Goal: Communication & Community: Answer question/provide support

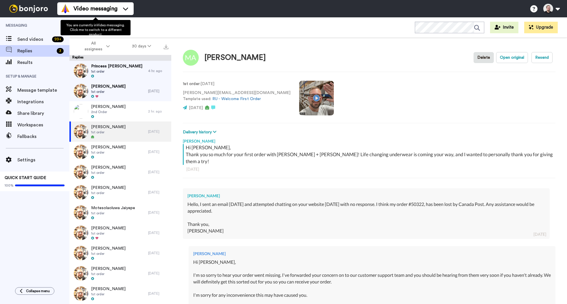
scroll to position [245, 0]
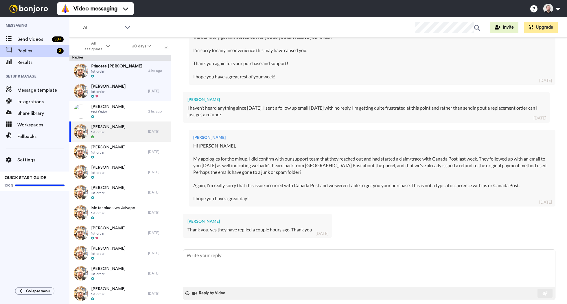
type textarea "x"
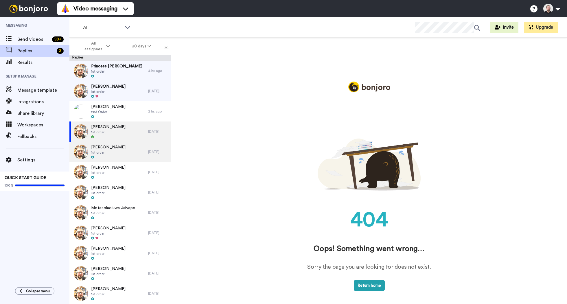
scroll to position [0, 0]
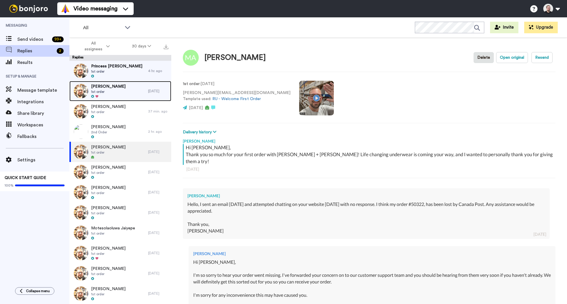
click at [110, 90] on span "1st order" at bounding box center [108, 91] width 34 height 5
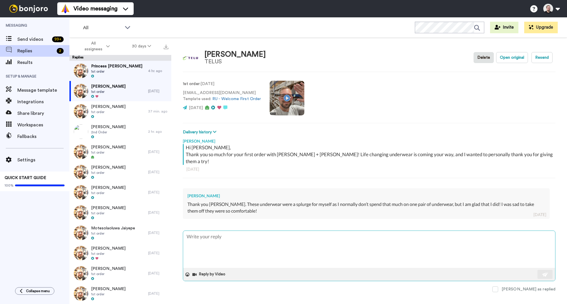
type textarea "x"
type textarea "H"
type textarea "x"
type textarea "Hi"
type textarea "x"
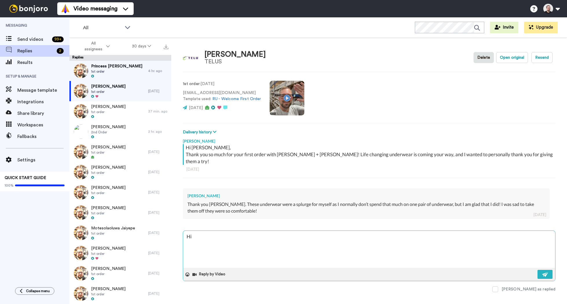
type textarea "Hi"
type textarea "x"
type textarea "Hi N"
type textarea "x"
type textarea "Hi Ni"
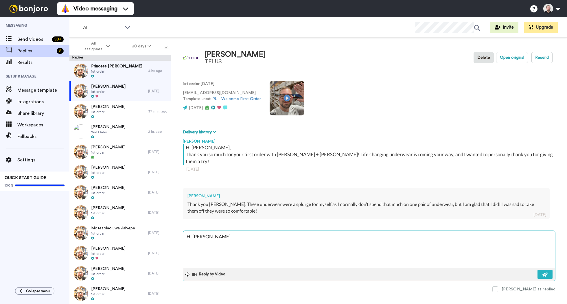
type textarea "x"
type textarea "Hi Nic"
type textarea "x"
type textarea "Hi Nico"
type textarea "x"
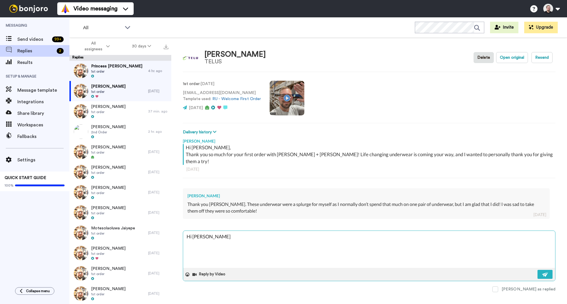
type textarea "Hi Nicol"
type textarea "x"
type textarea "Hi Nicole"
type textarea "x"
type textarea "Hi Nicole,"
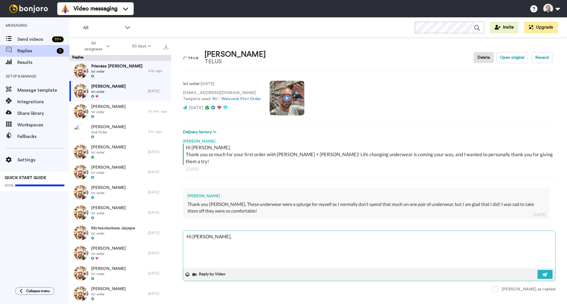
type textarea "x"
type textarea "Hi Nicole,"
type textarea "x"
type textarea "Hi Nicole,"
type textarea "x"
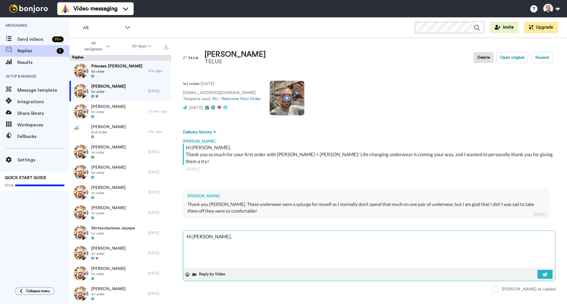
type textarea "Hi Nicole,"
type textarea "x"
type textarea "Hi Nicole, I"
type textarea "x"
type textarea "Hi Nicole, I'"
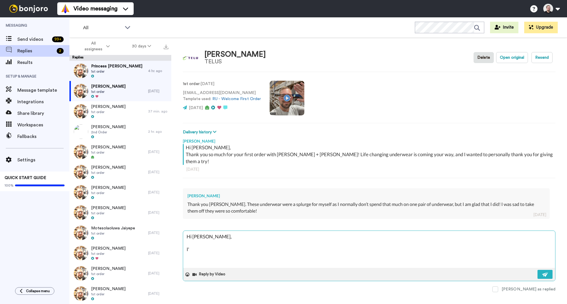
type textarea "x"
type textarea "Hi Nicole, I"
type textarea "x"
type textarea "Hi Nicole, I"
type textarea "x"
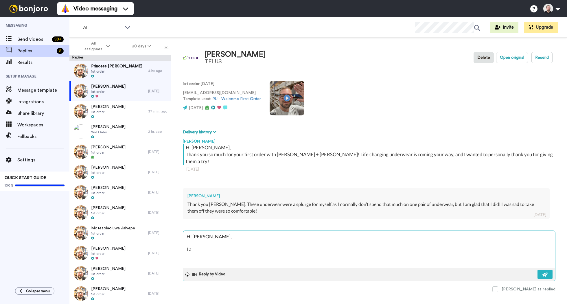
type textarea "Hi Nicole, I am"
type textarea "x"
type textarea "Hi Nicole, I am"
type textarea "x"
type textarea "Hi Nicole, I am s"
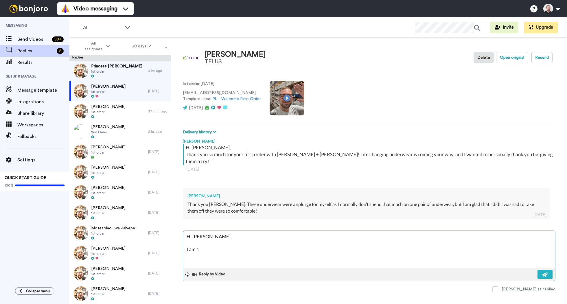
type textarea "x"
type textarea "Hi Nicole, I am so"
type textarea "x"
type textarea "Hi Nicole, I am so"
type textarea "x"
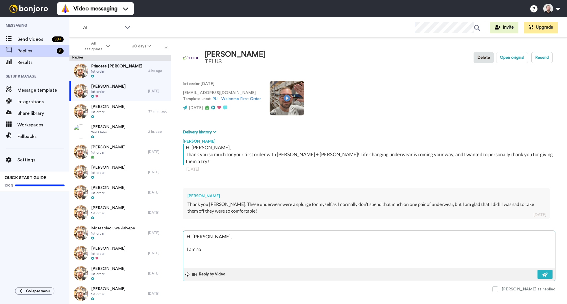
type textarea "Hi Nicole, I am so h"
type textarea "x"
type textarea "Hi Nicole, I am so ha"
type textarea "x"
type textarea "Hi Nicole, I am so hap"
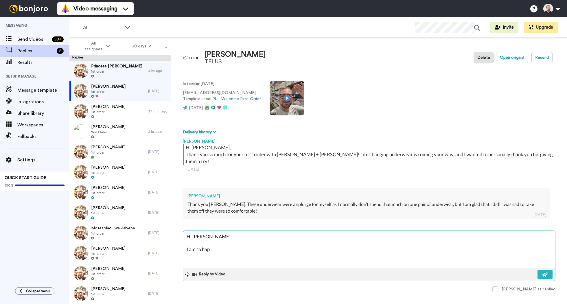
type textarea "x"
type textarea "Hi Nicole, I am so happ"
type textarea "x"
type textarea "Hi Nicole, I am so happy"
type textarea "x"
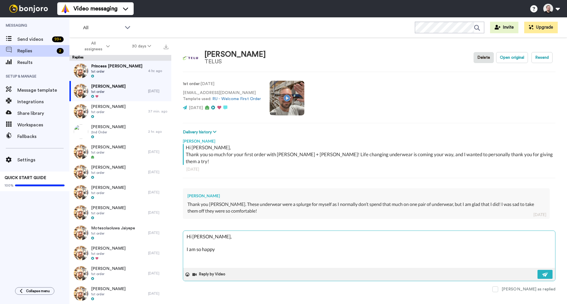
type textarea "Hi Nicole, I am so happ"
type textarea "x"
type textarea "Hi Nicole, I am so hap"
type textarea "x"
type textarea "Hi Nicole, I am so ha"
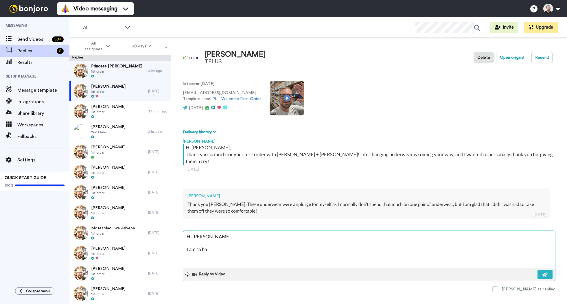
type textarea "x"
type textarea "Hi Nicole, I am so h"
type textarea "x"
type textarea "Hi Nicole, I am so"
type textarea "x"
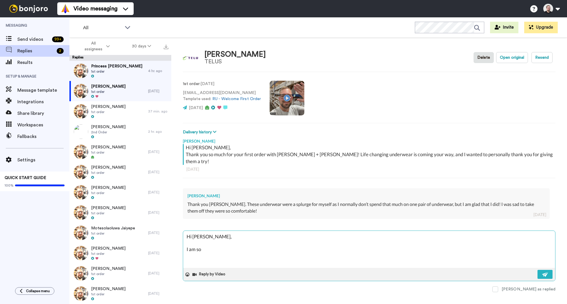
type textarea "Hi Nicole, I am so i"
type textarea "x"
type textarea "Hi Nicole, I am so inc"
type textarea "x"
type textarea "Hi Nicole, I am so incr"
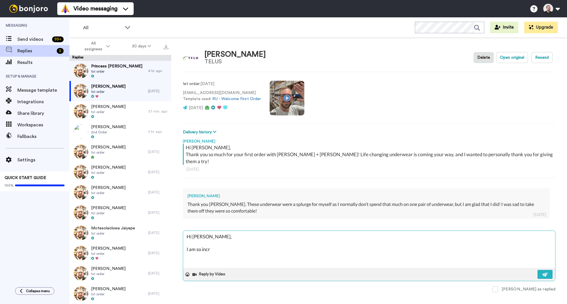
type textarea "x"
type textarea "Hi Nicole, I am so incre"
type textarea "x"
type textarea "Hi Nicole, I am so incred"
type textarea "x"
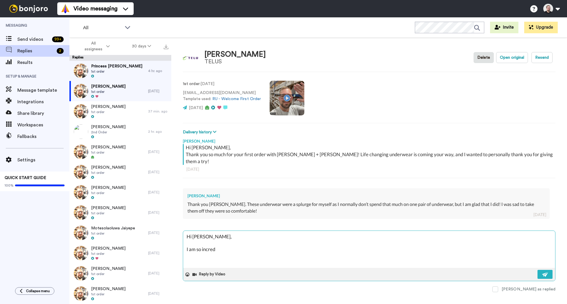
type textarea "Hi Nicole, I am so incredi"
type textarea "x"
type textarea "Hi Nicole, I am so incredit"
type textarea "x"
type textarea "Hi Nicole, I am so incredi"
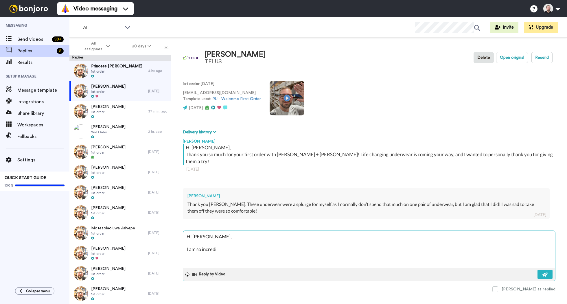
type textarea "x"
type textarea "Hi Nicole, I am so incredib"
type textarea "x"
type textarea "Hi Nicole, I am so incredibl"
type textarea "x"
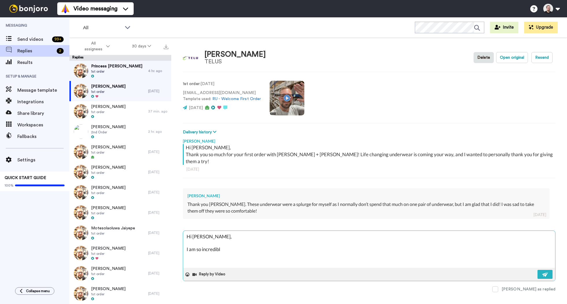
type textarea "Hi Nicole, I am so incredibly"
type textarea "x"
type textarea "Hi Nicole, I am so incredibly"
type textarea "x"
type textarea "Hi Nicole, I am so incredibly h"
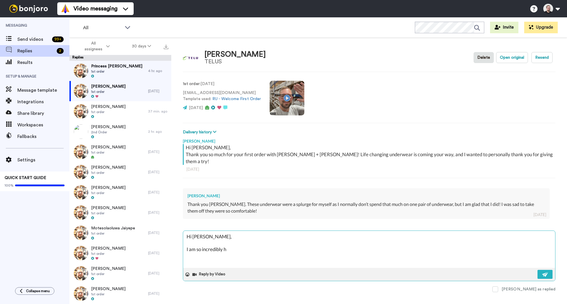
type textarea "x"
type textarea "Hi Nicole, I am so incredibly hap"
type textarea "x"
type textarea "Hi Nicole, I am so incredibly happ"
type textarea "x"
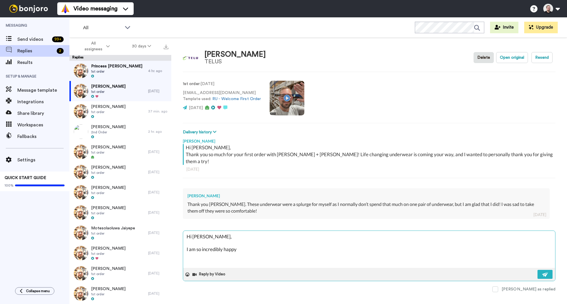
type textarea "Hi Nicole, I am so incredibly happy"
type textarea "x"
type textarea "Hi Nicole, I am so incredibly happy y"
type textarea "x"
type textarea "Hi Nicole, I am so incredibly happy yo"
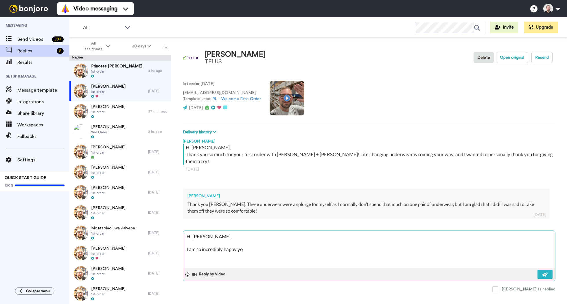
type textarea "x"
type textarea "Hi Nicole, I am so incredibly happy you"
type textarea "x"
type textarea "Hi Nicole, I am so incredibly happy you"
type textarea "x"
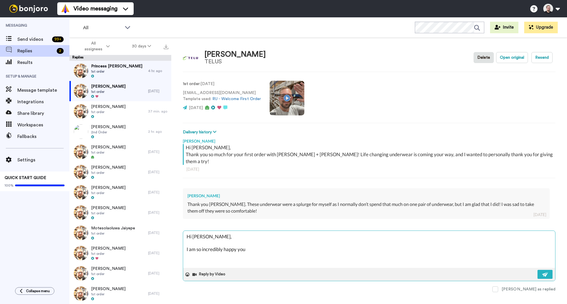
type textarea "Hi Nicole, I am so incredibly happy you d"
type textarea "x"
type textarea "Hi Nicole, I am so incredibly happy you d3"
type textarea "x"
type textarea "Hi Nicole, I am so incredibly happy you d3e"
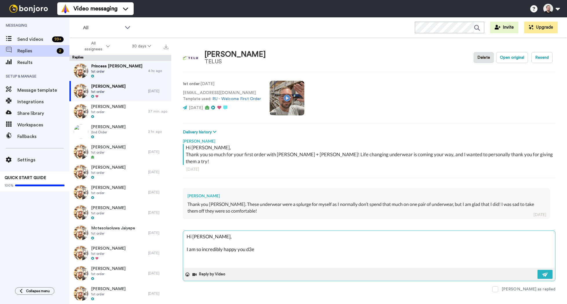
type textarea "x"
type textarea "Hi Nicole, I am so incredibly happy you d3ec"
type textarea "x"
type textarea "Hi Nicole, I am so incredibly happy you d3ecid"
type textarea "x"
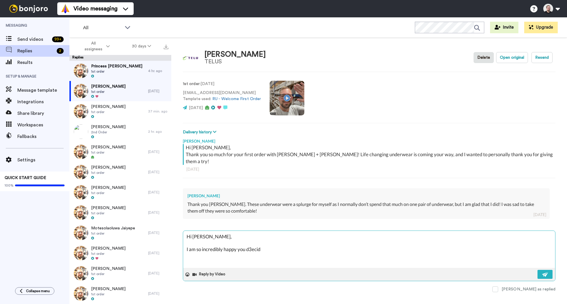
type textarea "Hi Nicole, I am so incredibly happy you d3eci"
type textarea "x"
type textarea "Hi Nicole, I am so incredibly happy you d3ec"
type textarea "x"
type textarea "Hi Nicole, I am so incredibly happy you d3e"
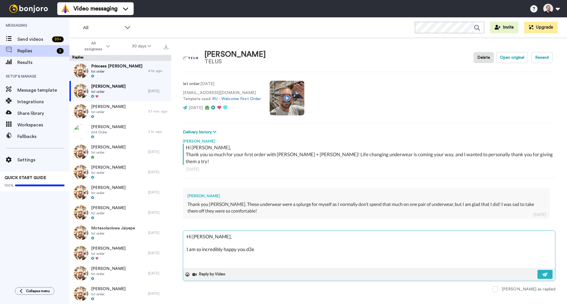
type textarea "x"
type textarea "Hi Nicole, I am so incredibly happy you d3"
type textarea "x"
type textarea "Hi Nicole, I am so incredibly happy you de"
type textarea "x"
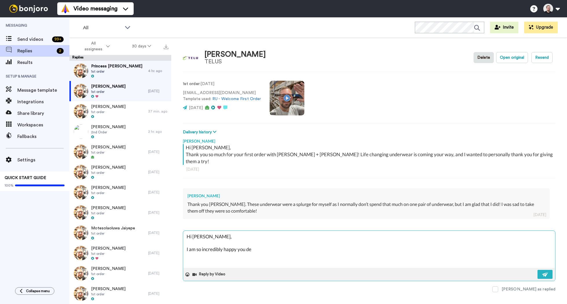
type textarea "Hi Nicole, I am so incredibly happy you dec"
type textarea "x"
type textarea "Hi Nicole, I am so incredibly happy you deci"
type textarea "x"
type textarea "Hi Nicole, I am so incredibly happy you decid"
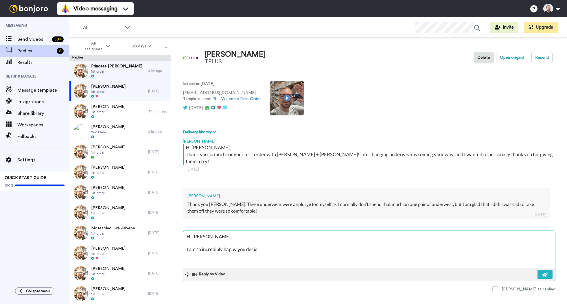
type textarea "x"
type textarea "Hi Nicole, I am so incredibly happy you decide"
type textarea "x"
type textarea "Hi Nicole, I am so incredibly happy you decided"
type textarea "x"
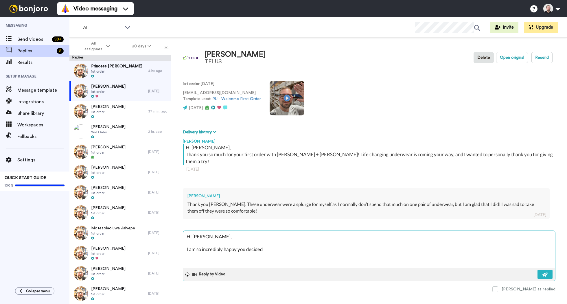
type textarea "Hi Nicole, I am so incredibly happy you decided"
type textarea "x"
type textarea "Hi Nicole, I am so incredibly happy you decided to"
type textarea "x"
type textarea "Hi Nicole, I am so incredibly happy you decided top"
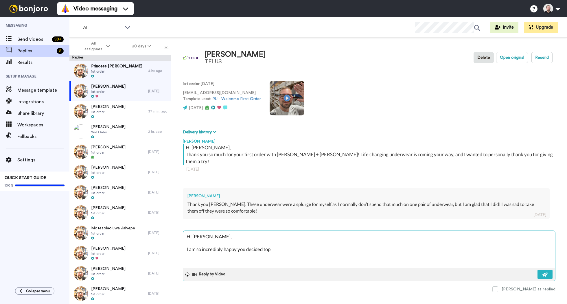
type textarea "x"
type textarea "Hi Nicole, I am so incredibly happy you decided top"
type textarea "x"
type textarea "Hi Nicole, I am so incredibly happy you decided to"
type textarea "x"
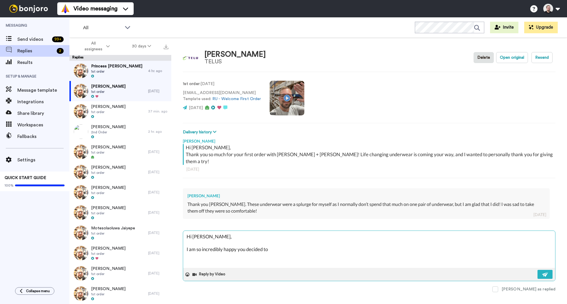
type textarea "Hi Nicole, I am so incredibly happy you decided to"
type textarea "x"
type textarea "Hi Nicole, I am so incredibly happy you decided to s"
type textarea "x"
type textarea "Hi Nicole, I am so incredibly happy you decided to spl"
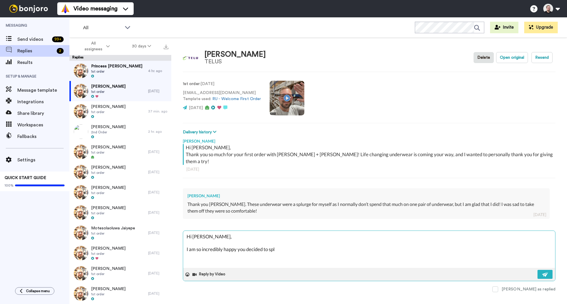
type textarea "x"
type textarea "Hi Nicole, I am so incredibly happy you decided to splk"
type textarea "x"
type textarea "Hi Nicole, I am so incredibly happy you decided to spl"
type textarea "x"
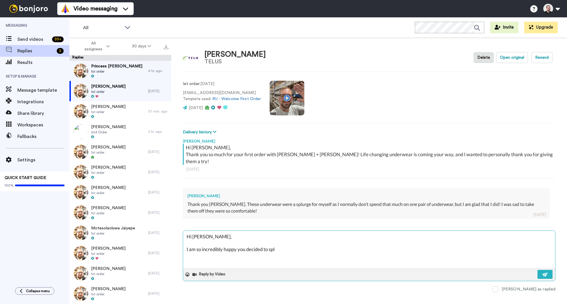
type textarea "Hi Nicole, I am so incredibly happy you decided to splu"
type textarea "x"
type textarea "Hi Nicole, I am so incredibly happy you decided to splur"
type textarea "x"
type textarea "Hi Nicole, I am so incredibly happy you decided to splurg"
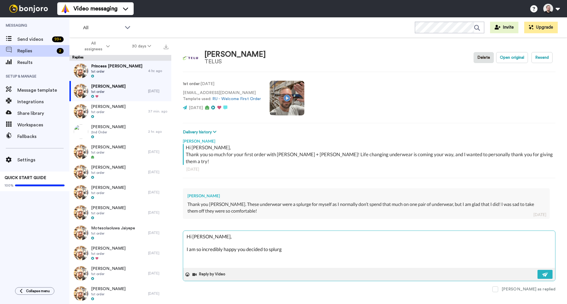
type textarea "x"
type textarea "Hi Nicole, I am so incredibly happy you decided to splurge"
type textarea "x"
type textarea "Hi Nicole, I am so incredibly happy you decided to splurge"
type textarea "x"
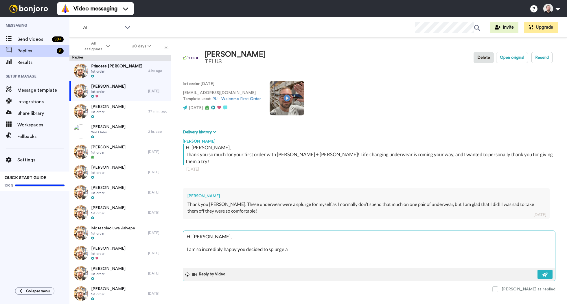
type textarea "Hi Nicole, I am so incredibly happy you decided to splurge an"
type textarea "x"
type textarea "Hi Nicole, I am so incredibly happy you decided to splurge and"
type textarea "x"
type textarea "Hi Nicole, I am so incredibly happy you decided to splurge and"
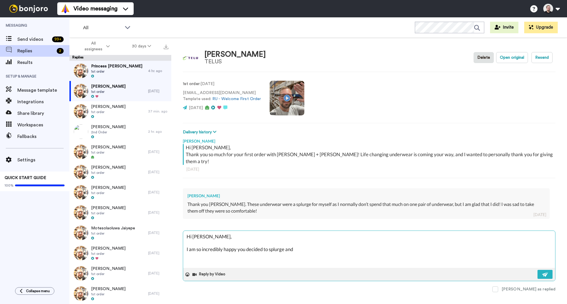
type textarea "x"
type textarea "Hi Nicole, I am so incredibly happy you decided to splurge and ch"
type textarea "x"
type textarea "Hi Nicole, I am so incredibly happy you decided to splurge and chos"
type textarea "x"
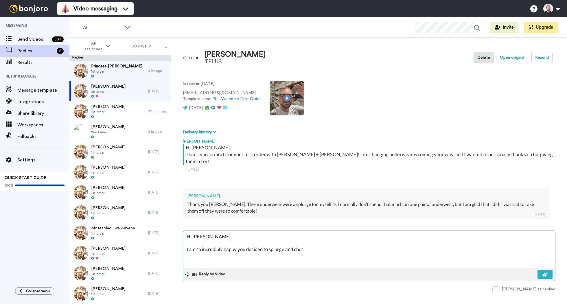
type textarea "Hi Nicole, I am so incredibly happy you decided to splurge and chose"
type textarea "x"
type textarea "Hi Nicole, I am so incredibly happy you decided to splurge and chose"
type textarea "x"
type textarea "Hi Nicole, I am so incredibly happy you decided to splurge and chose D"
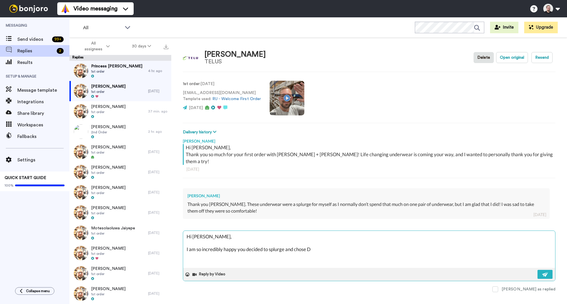
type textarea "x"
type textarea "Hi Nicole, I am so incredibly happy you decided to splurge and chose De"
type textarea "x"
type textarea "Hi Nicole, I am so incredibly happy you decided to splurge and chose Dev"
type textarea "x"
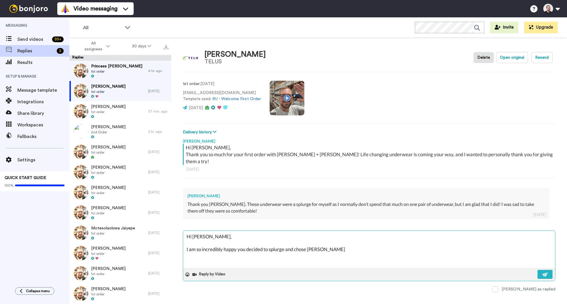
type textarea "Hi Nicole, I am so incredibly happy you decided to splurge and chose Devo"
type textarea "x"
type textarea "Hi Nicole, I am so incredibly happy you decided to splurge and chose Devon"
type textarea "x"
type textarea "Hi Nicole, I am so incredibly happy you decided to splurge and chose Devon"
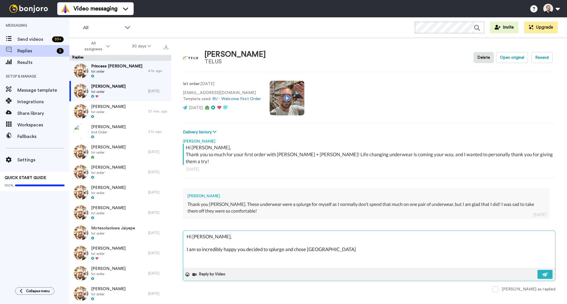
type textarea "x"
type textarea "Hi Nicole, I am so incredibly happy you decided to splurge and chose Devon +"
type textarea "x"
type textarea "Hi Nicole, I am so incredibly happy you decided to splurge and chose Devon +"
type textarea "x"
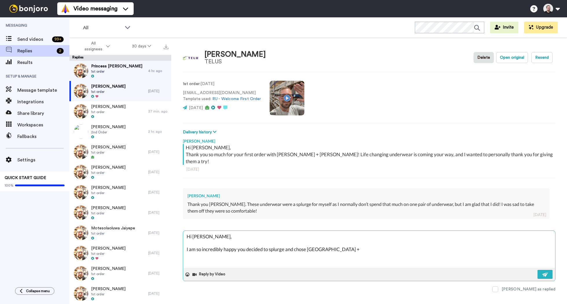
type textarea "Hi Nicole, I am so incredibly happy you decided to splurge and chose Devon +"
type textarea "x"
type textarea "Hi Nicole, I am so incredibly happy you decided to splurge and chose Devon"
type textarea "x"
type textarea "Hi Nicole, I am so incredibly happy you decided to splurge and chose Devon"
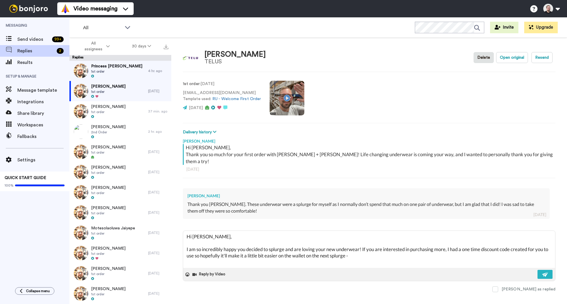
paste textarea "GJ95X412XEB9"
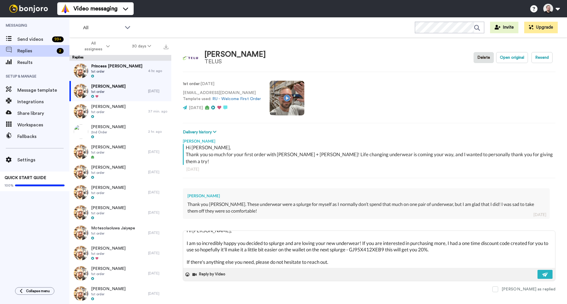
scroll to position [16, 0]
paste textarea "If you have a moment, I would really appreciate it if you could leave us a Goog…"
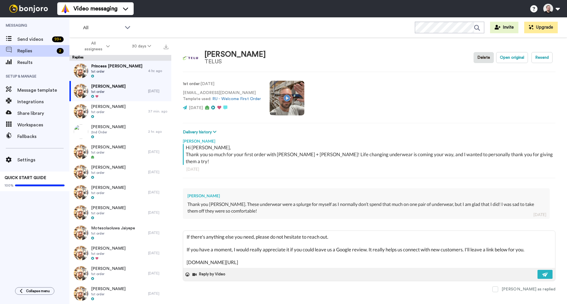
scroll to position [41, 0]
paste textarea "I hope you have a great rest of your week!"
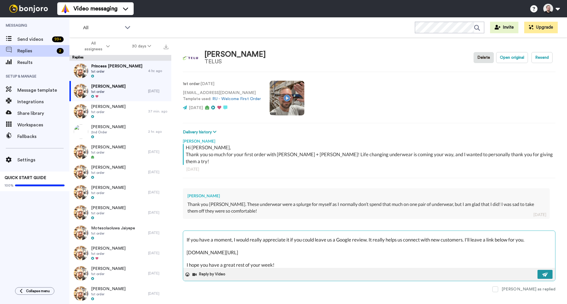
click at [543, 272] on img at bounding box center [545, 274] width 6 height 5
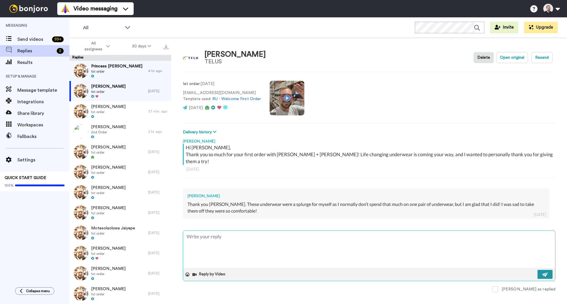
scroll to position [0, 0]
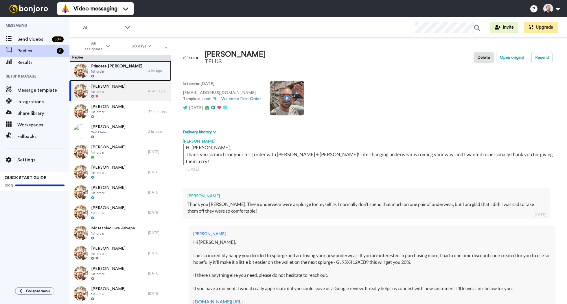
click at [128, 69] on div "Princess J Brooks 1st order" at bounding box center [108, 71] width 79 height 20
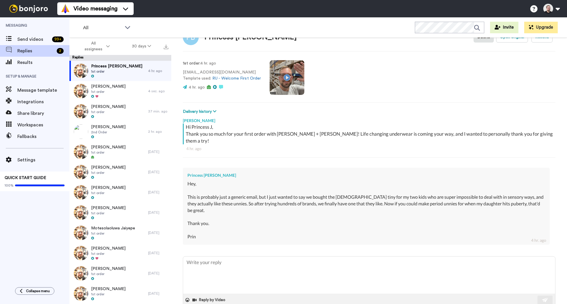
scroll to position [21, 0]
click at [341, 256] on textarea at bounding box center [369, 274] width 372 height 37
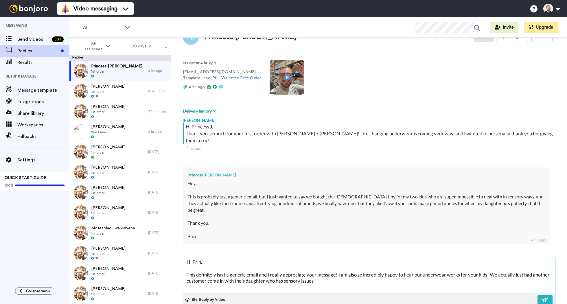
drag, startPoint x: 500, startPoint y: 267, endPoint x: 489, endPoint y: 262, distance: 11.9
click at [489, 262] on textarea "Hi Prin, This definitely isn't a generic email and I really appreciate your mes…" at bounding box center [369, 274] width 372 height 37
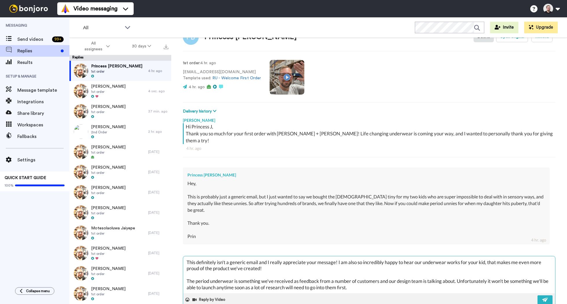
scroll to position [12, 0]
click at [372, 274] on textarea "Hi Prin, This definitely isn't a generic email and I really appreciate your mes…" at bounding box center [369, 274] width 372 height 37
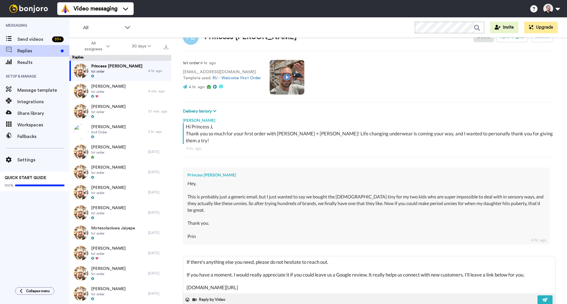
scroll to position [73, 0]
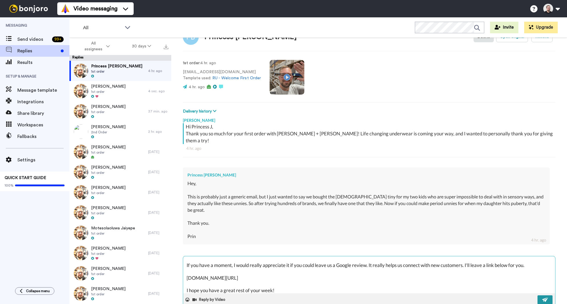
click at [542, 297] on img at bounding box center [545, 299] width 6 height 5
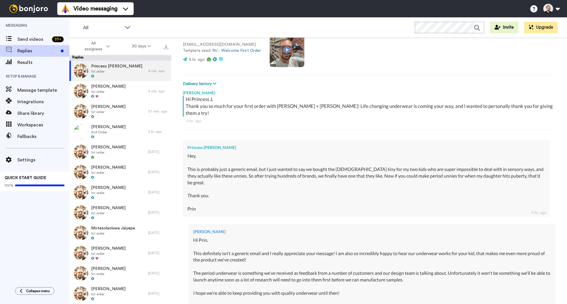
scroll to position [0, 0]
